Goal: Find specific page/section: Find specific page/section

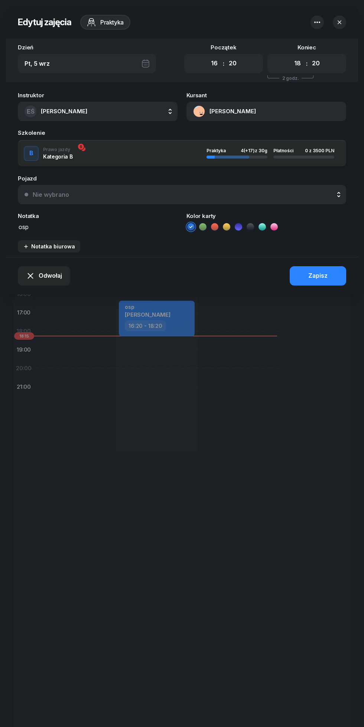
select select "16"
select select "20"
select select "18"
select select "20"
click at [263, 119] on button "[PERSON_NAME]" at bounding box center [266, 111] width 160 height 19
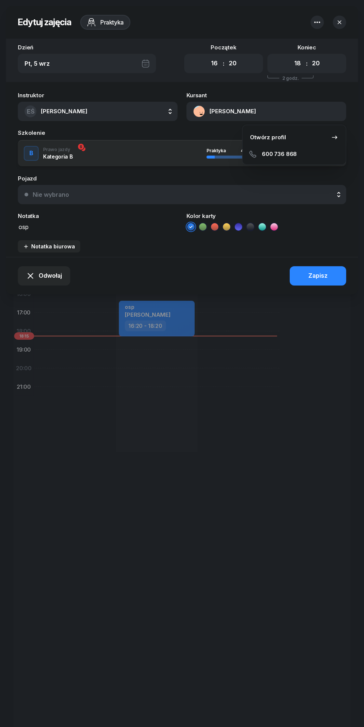
click at [291, 140] on link "Otwórz profil" at bounding box center [294, 137] width 97 height 19
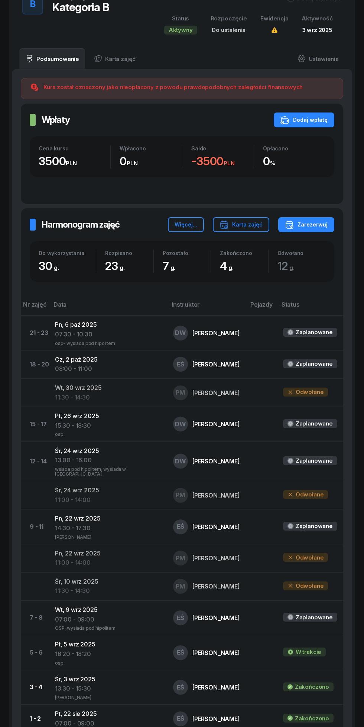
scroll to position [305, 0]
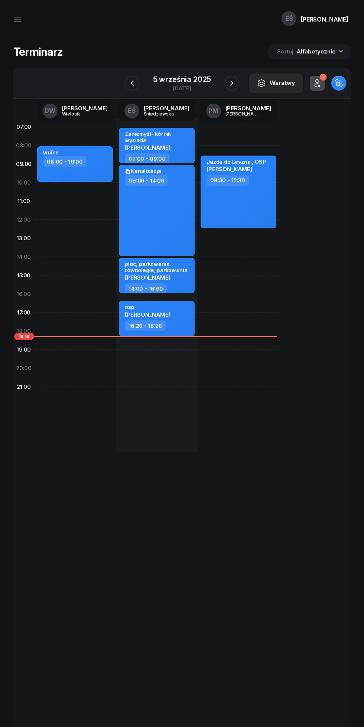
click at [177, 313] on div "osp [PERSON_NAME]" at bounding box center [157, 312] width 65 height 16
select select "16"
select select "20"
select select "18"
select select "20"
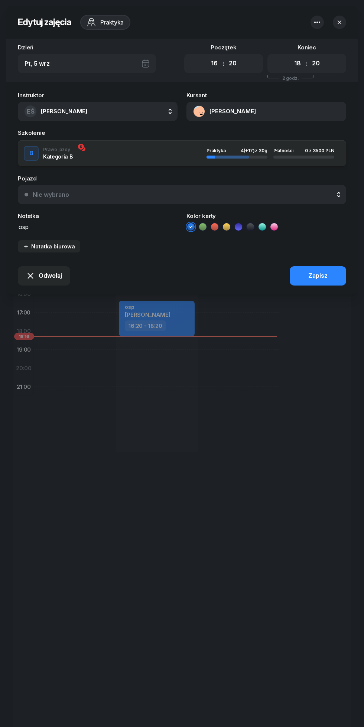
click at [251, 107] on button "[PERSON_NAME]" at bounding box center [266, 111] width 160 height 19
click at [288, 141] on link "Otwórz profil" at bounding box center [294, 137] width 97 height 19
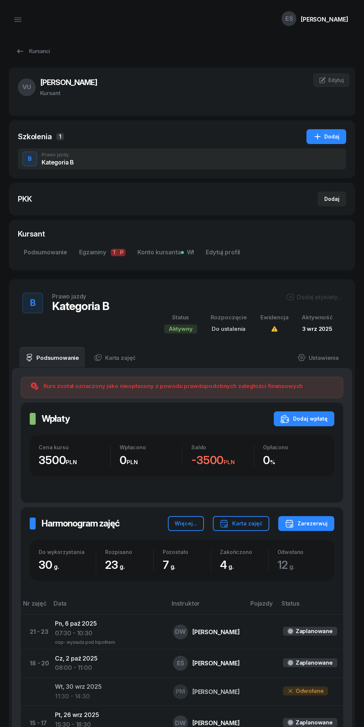
click at [22, 19] on icon "button" at bounding box center [17, 19] width 9 height 9
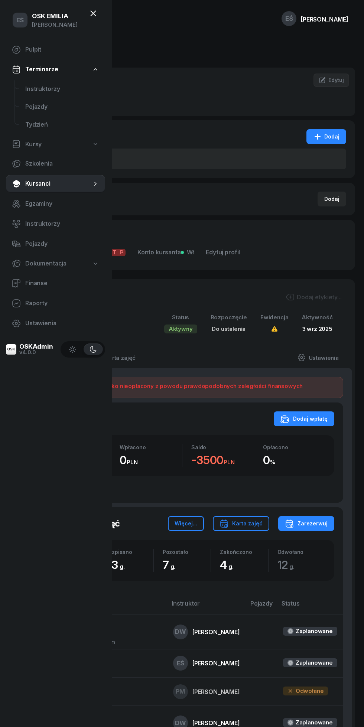
click at [64, 90] on span "Instruktorzy" at bounding box center [62, 89] width 74 height 10
